Goal: Obtain resource: Download file/media

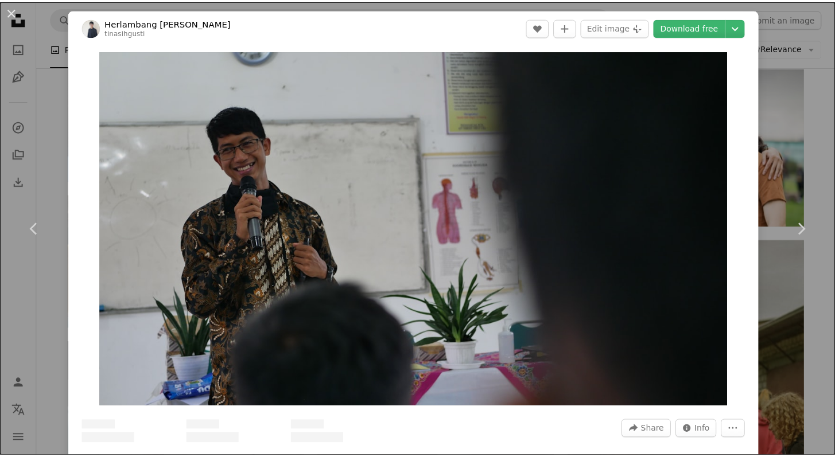
scroll to position [1963, 0]
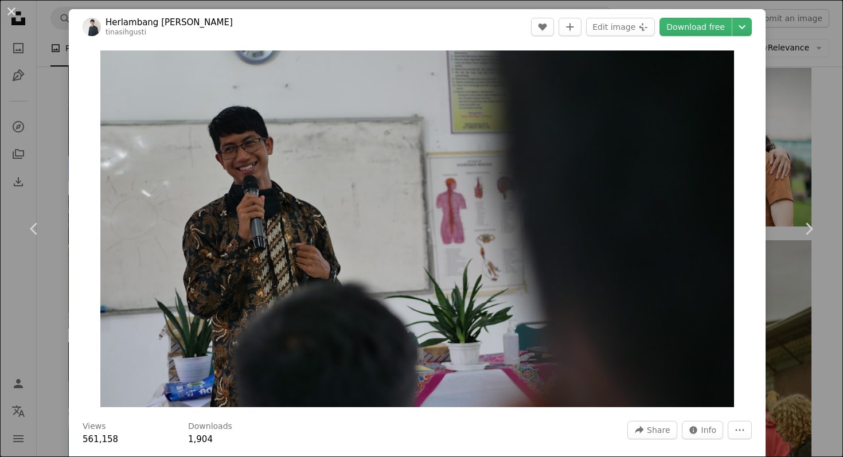
click at [47, 120] on div "An X shape Chevron left Chevron right Herlambang Tinasih Gusti tinasihgusti A h…" at bounding box center [421, 228] width 843 height 457
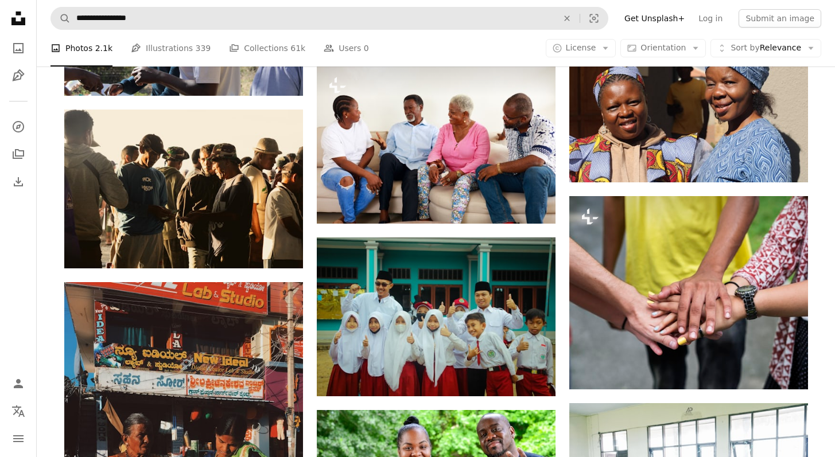
scroll to position [6472, 0]
